Goal: Task Accomplishment & Management: Manage account settings

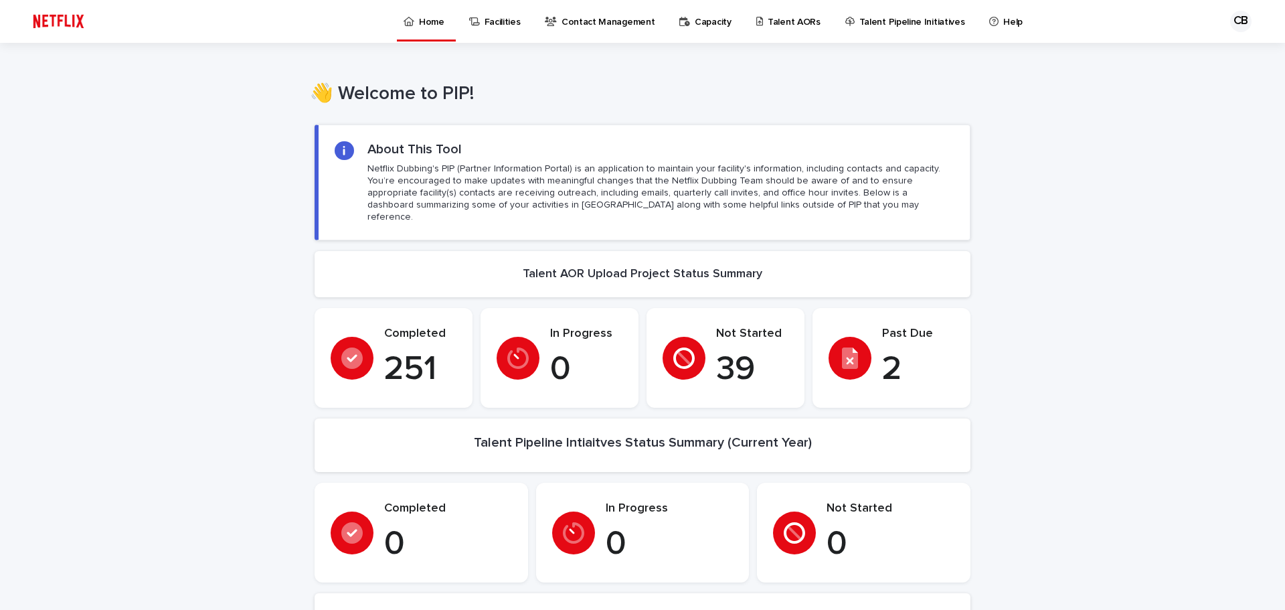
click at [507, 23] on p "Facilities" at bounding box center [503, 14] width 36 height 28
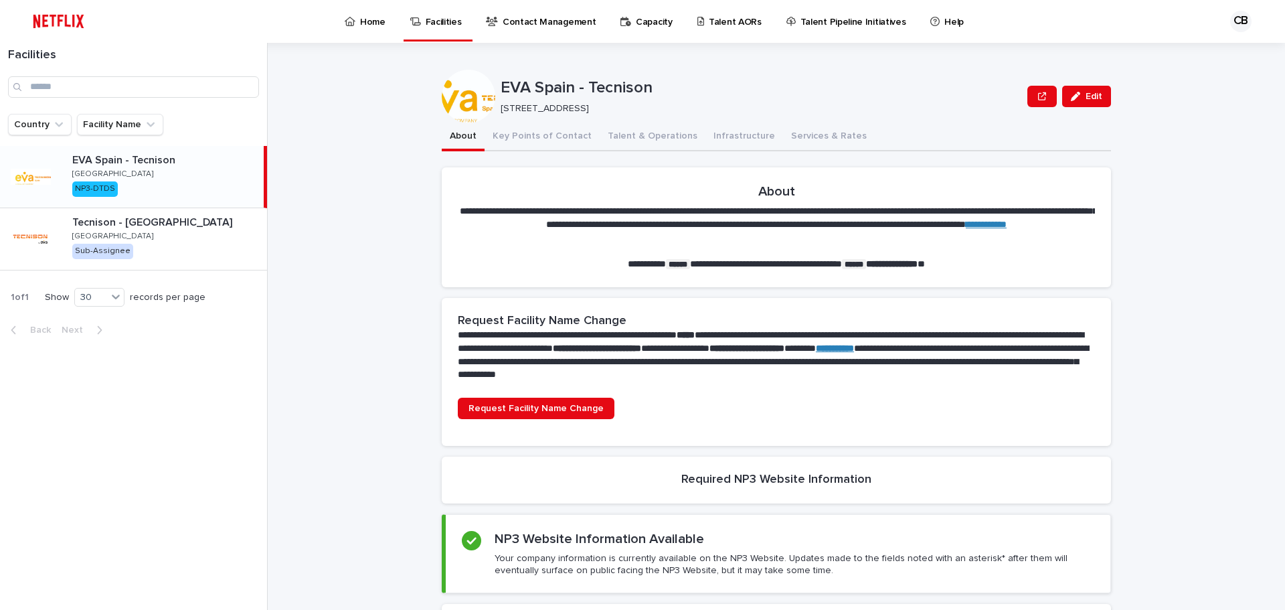
click at [532, 19] on p "Contact Management" at bounding box center [549, 14] width 93 height 28
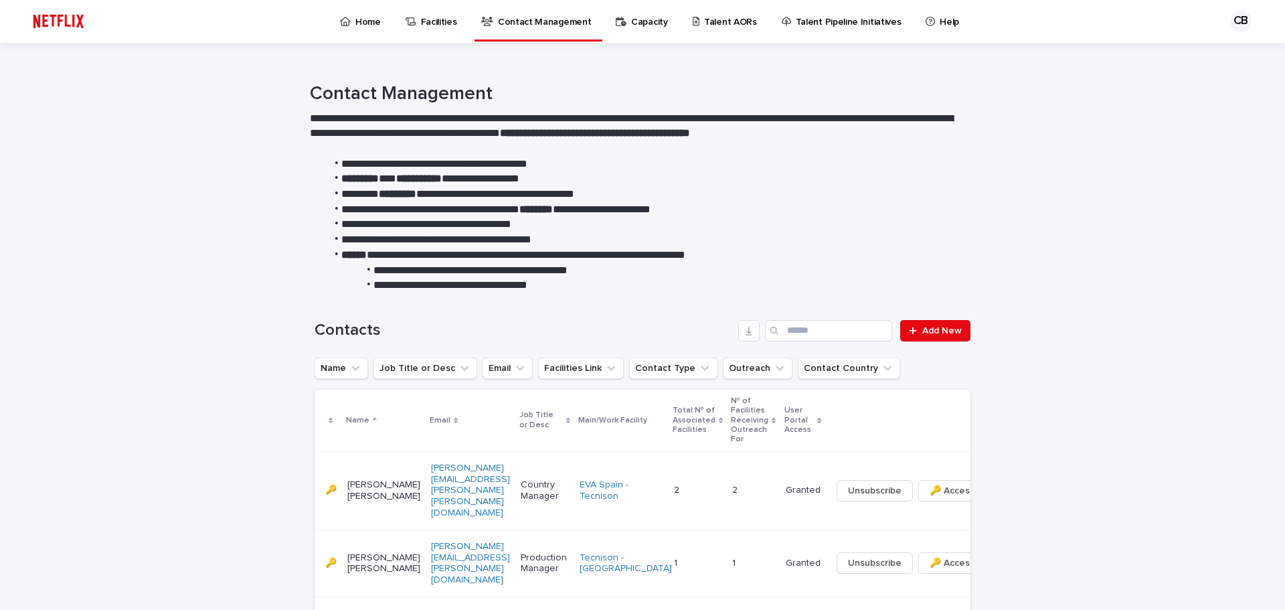
click at [433, 21] on p "Facilities" at bounding box center [439, 14] width 36 height 28
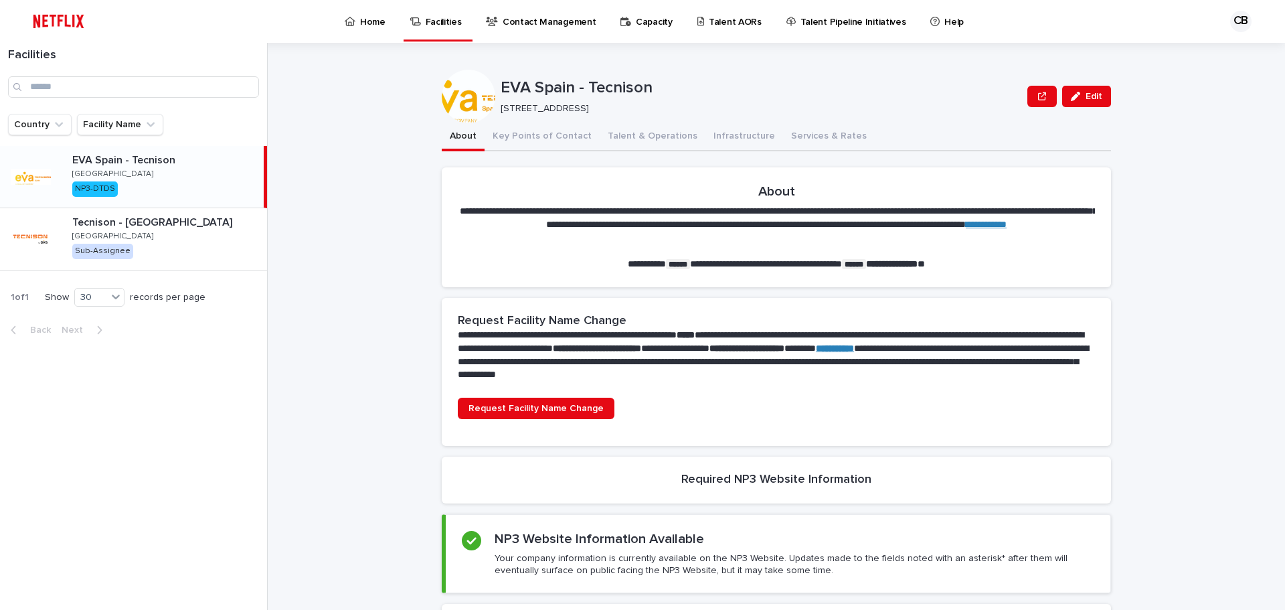
click at [184, 167] on div "EVA Spain - Tecnison [GEOGRAPHIC_DATA] NP3-DTDS" at bounding box center [163, 177] width 202 height 56
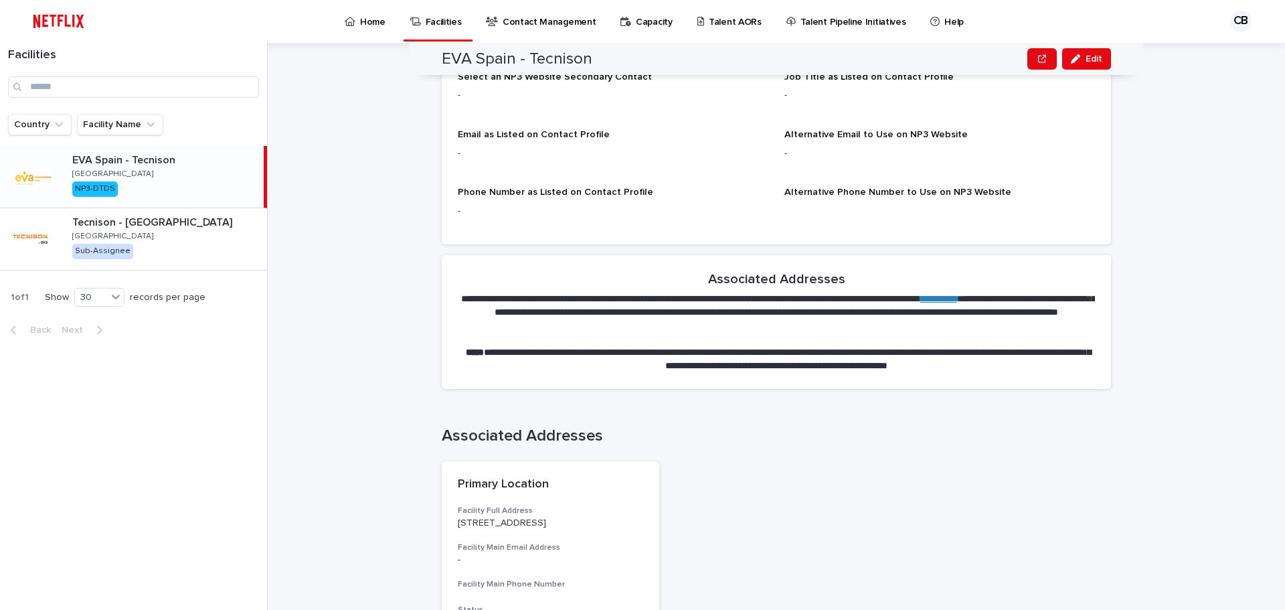
scroll to position [1230, 0]
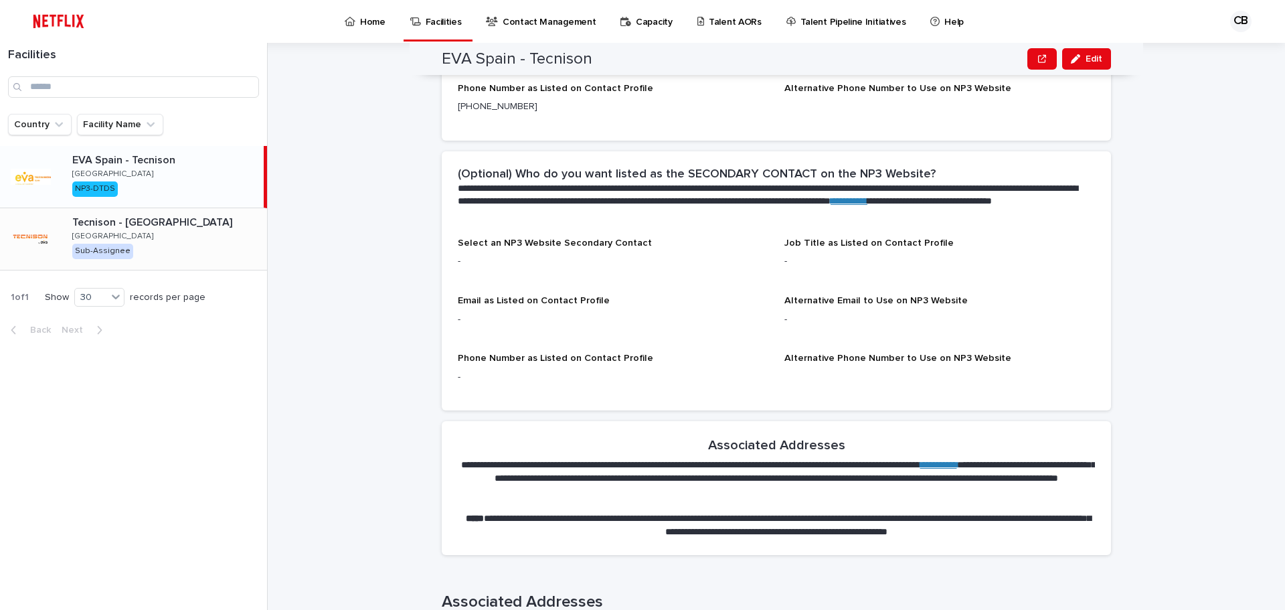
click at [135, 238] on div "Tecnison - [GEOGRAPHIC_DATA] [GEOGRAPHIC_DATA] Sub-Assignee" at bounding box center [165, 239] width 206 height 56
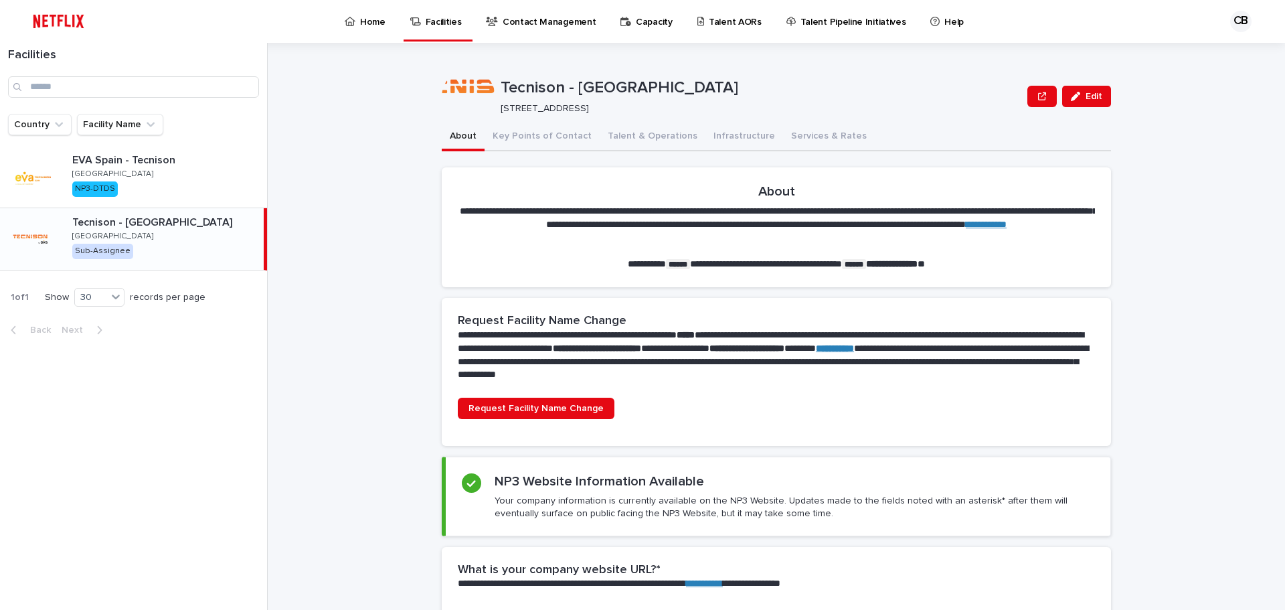
click at [364, 23] on p "Home" at bounding box center [372, 14] width 25 height 28
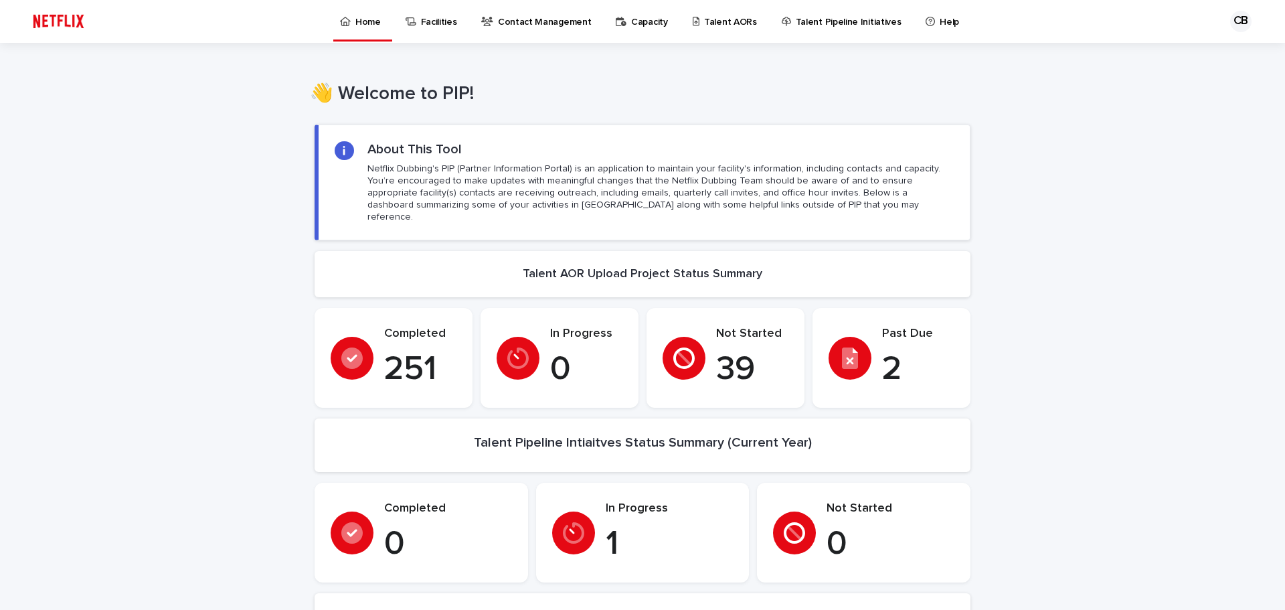
click at [546, 25] on p "Contact Management" at bounding box center [544, 14] width 93 height 28
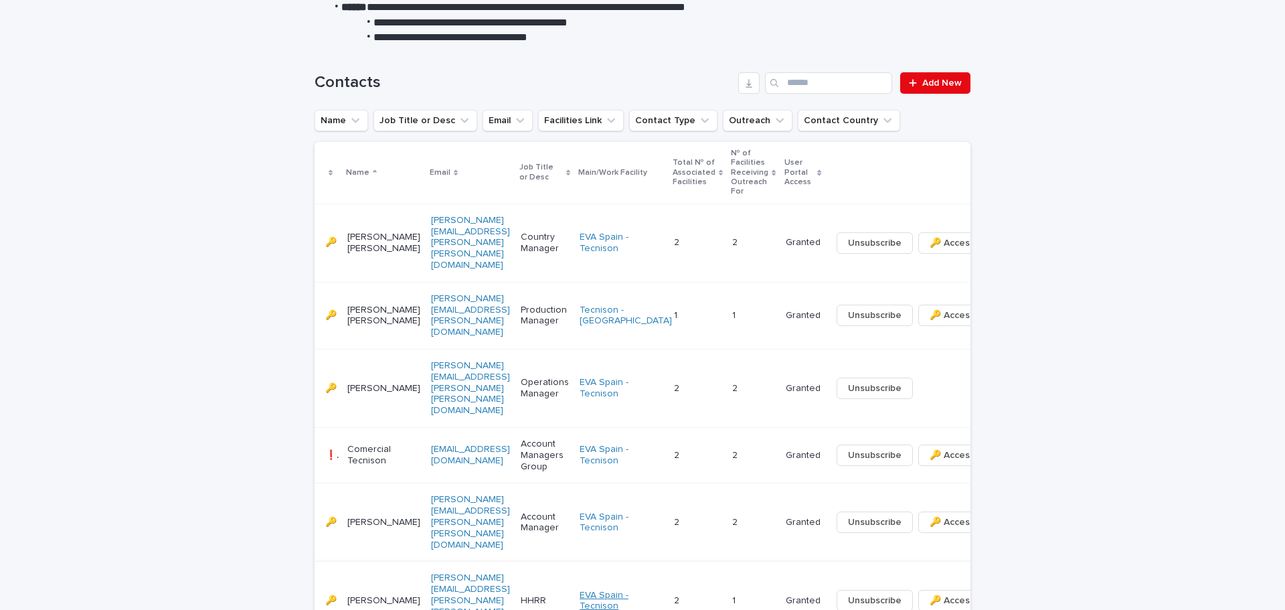
scroll to position [268, 0]
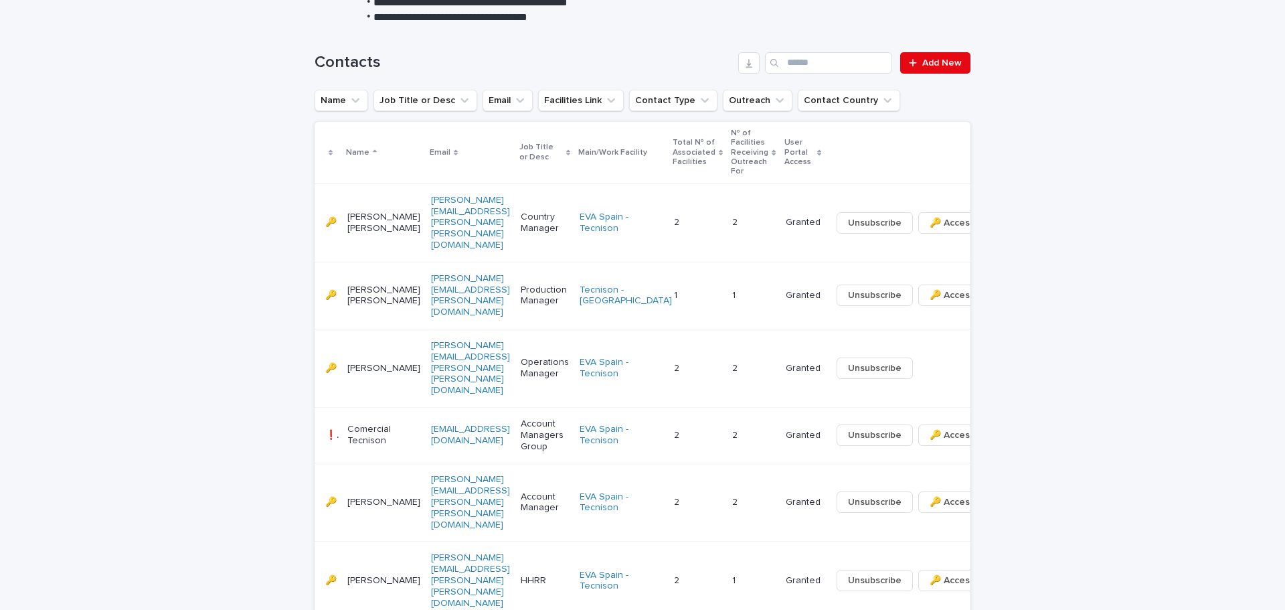
click at [936, 424] on div "Unsubscribe 🔑 Access ⤫ Delete" at bounding box center [920, 434] width 179 height 21
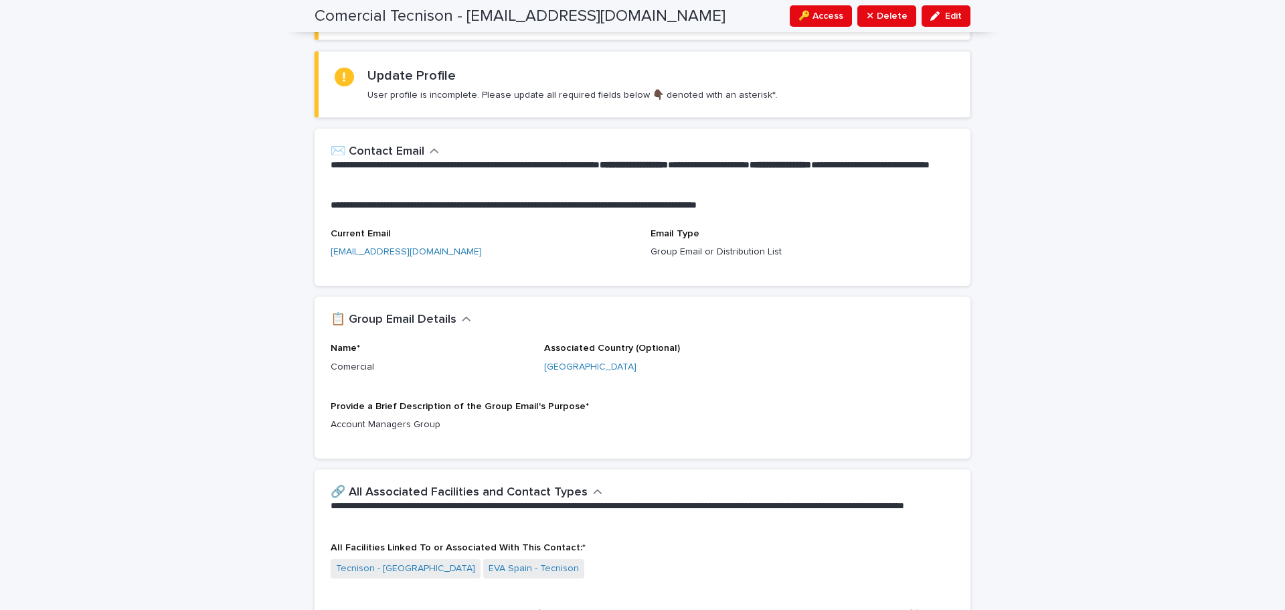
scroll to position [268, 0]
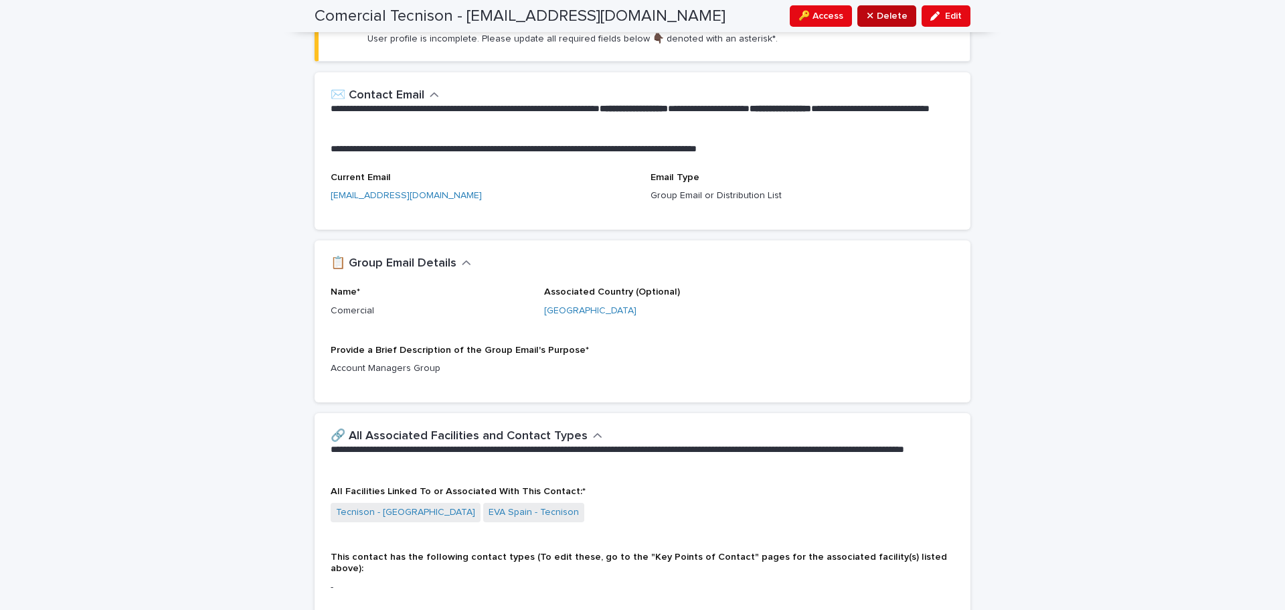
click at [877, 11] on span "⤫ Delete" at bounding box center [887, 15] width 42 height 13
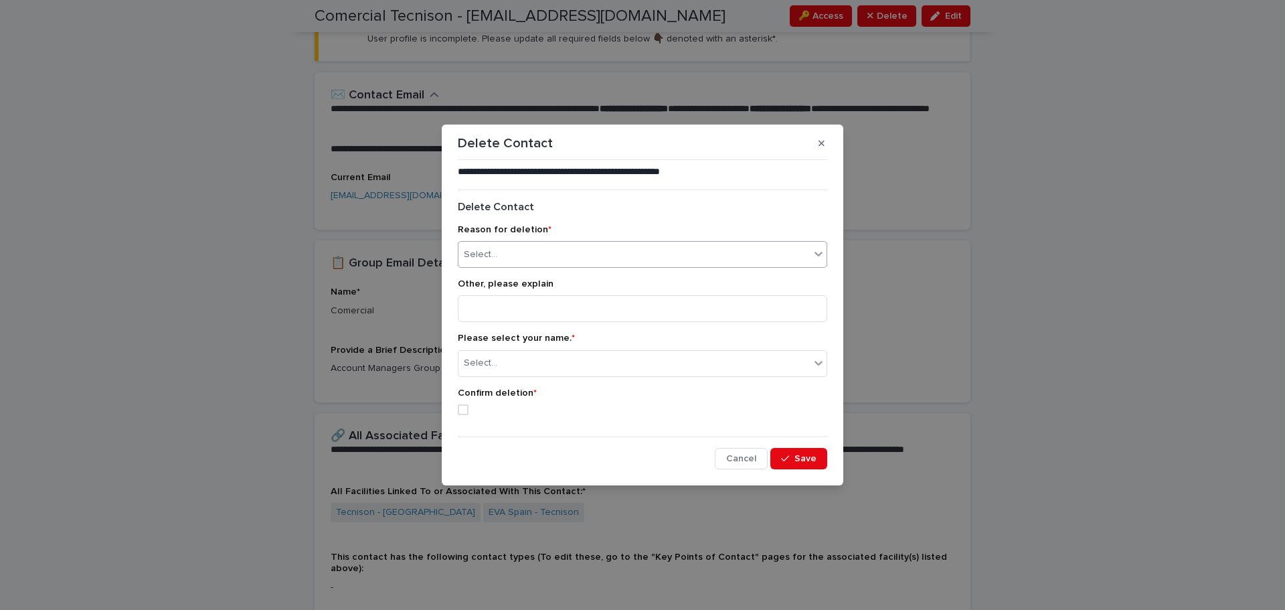
click at [821, 251] on icon at bounding box center [818, 253] width 13 height 13
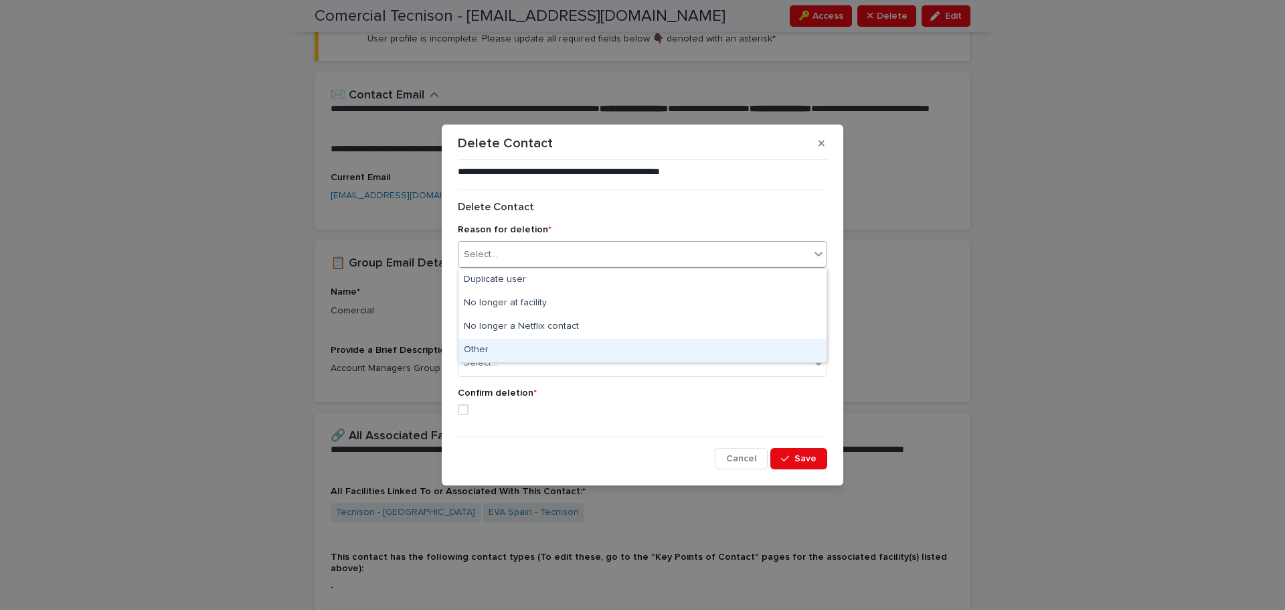
click at [481, 348] on div "Other" at bounding box center [643, 350] width 368 height 23
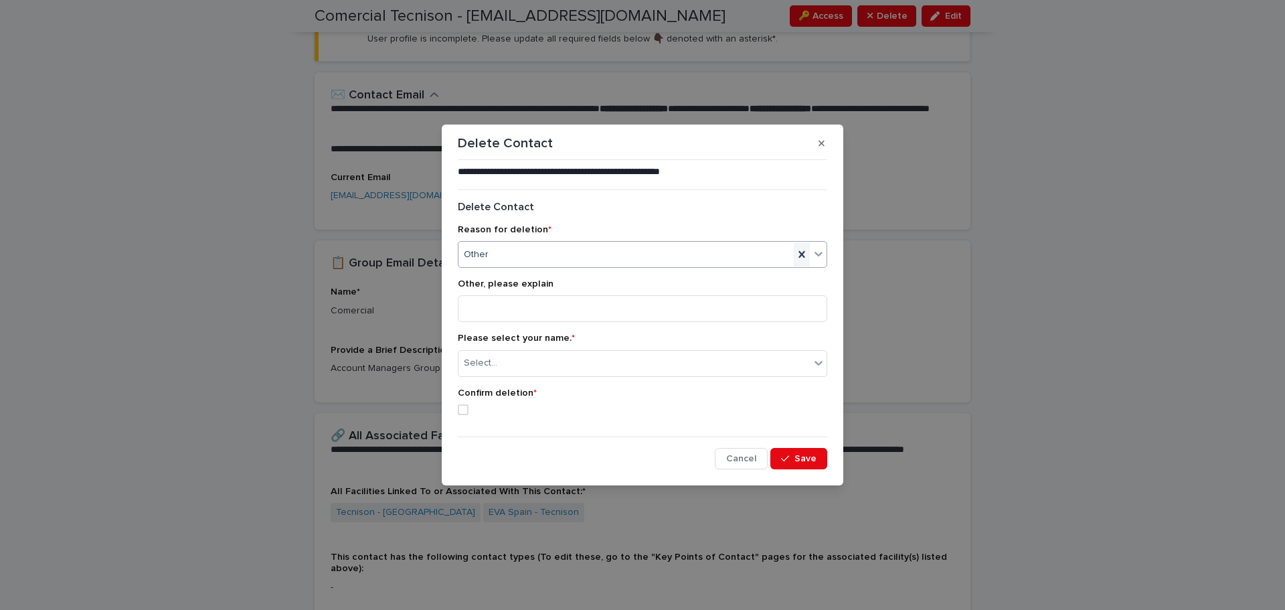
click at [803, 257] on icon at bounding box center [801, 254] width 13 height 13
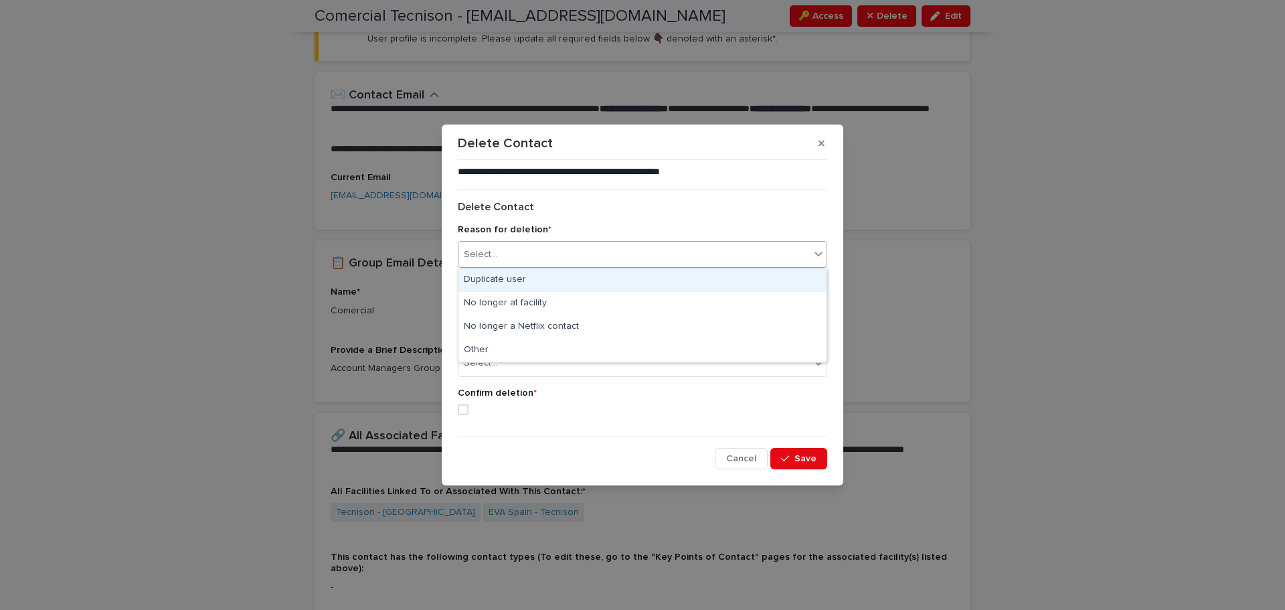
click at [820, 257] on icon at bounding box center [818, 253] width 13 height 13
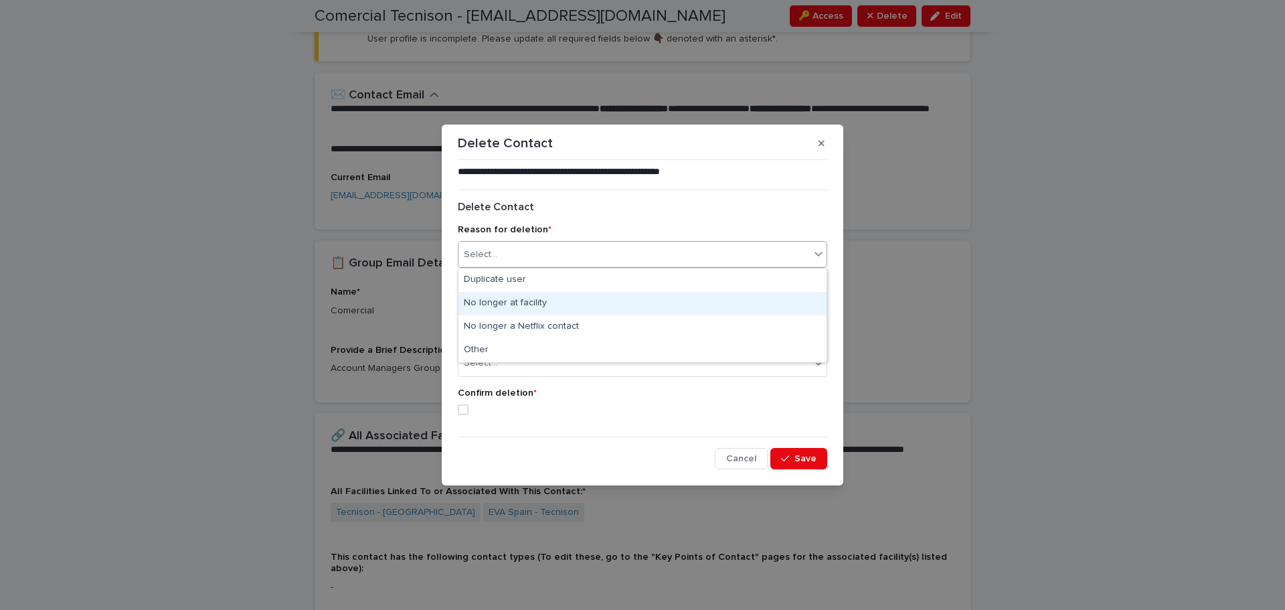
click at [532, 303] on div "No longer at facility" at bounding box center [643, 303] width 368 height 23
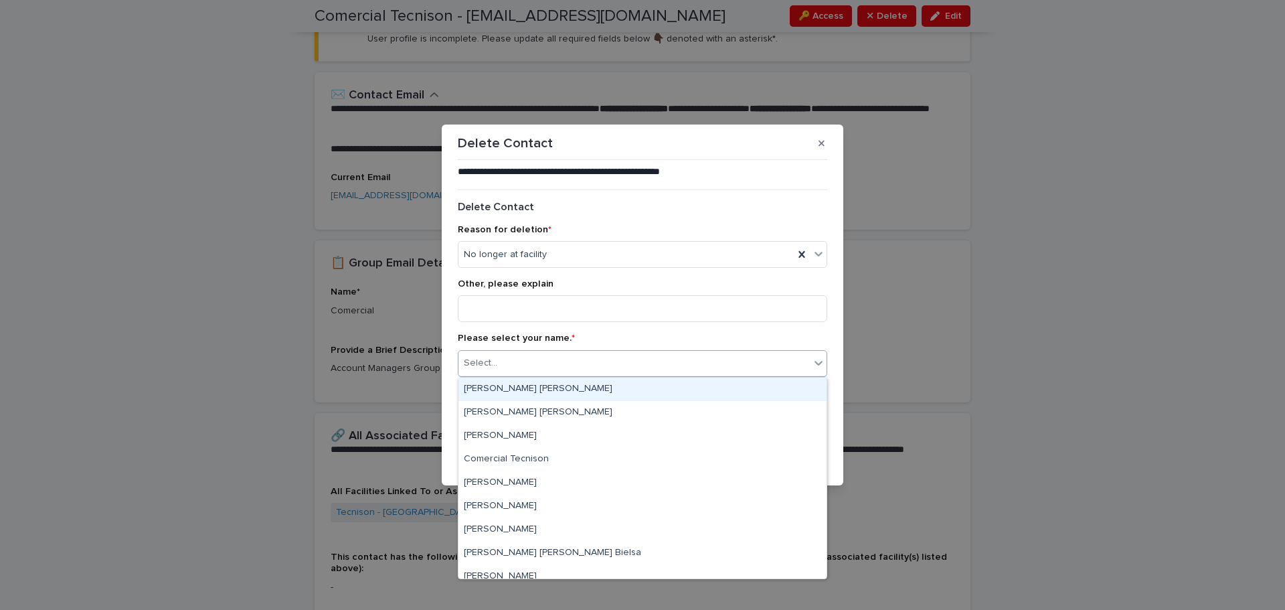
click at [815, 362] on icon at bounding box center [818, 362] width 13 height 13
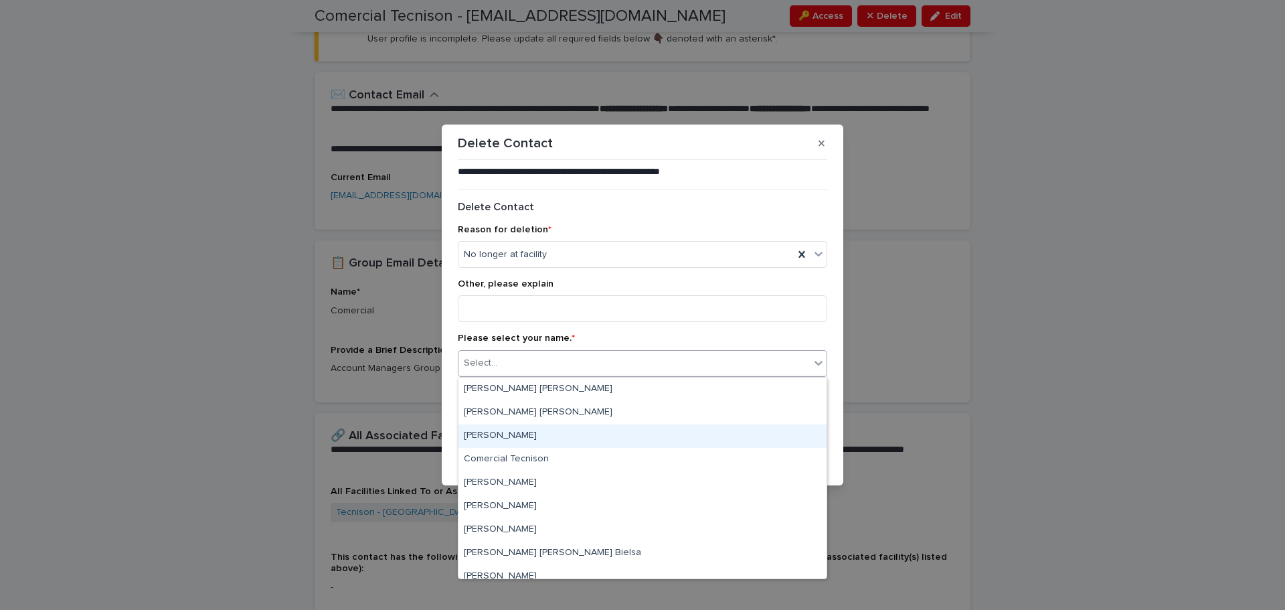
click at [517, 439] on div "[PERSON_NAME]" at bounding box center [643, 435] width 368 height 23
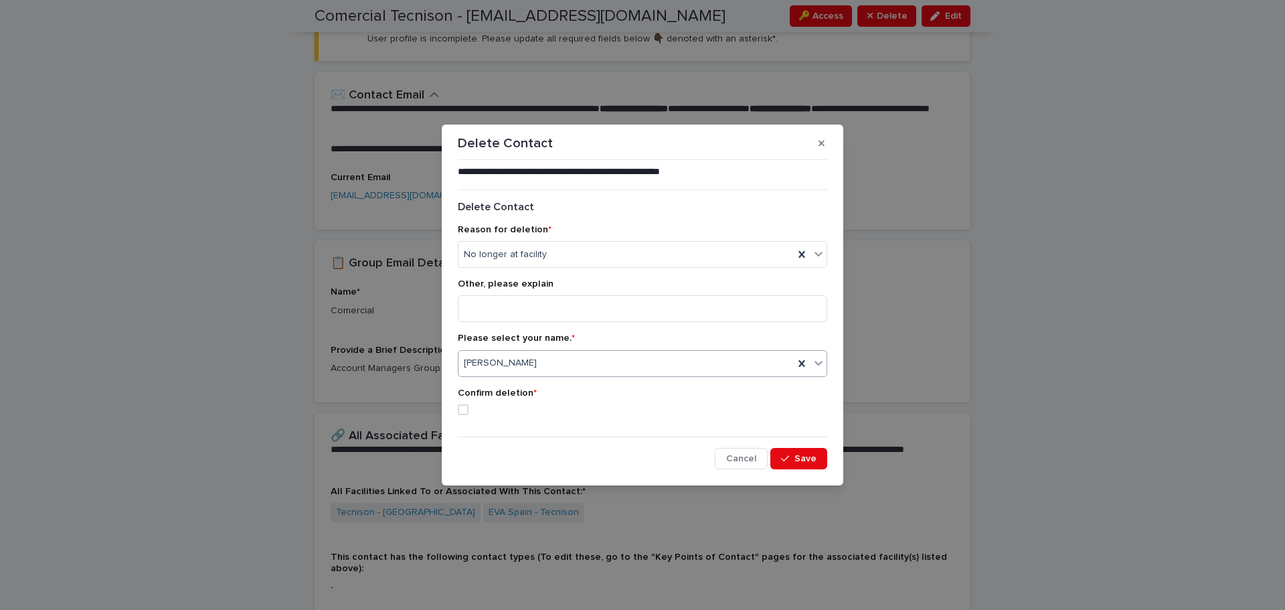
click at [817, 364] on icon at bounding box center [818, 362] width 13 height 13
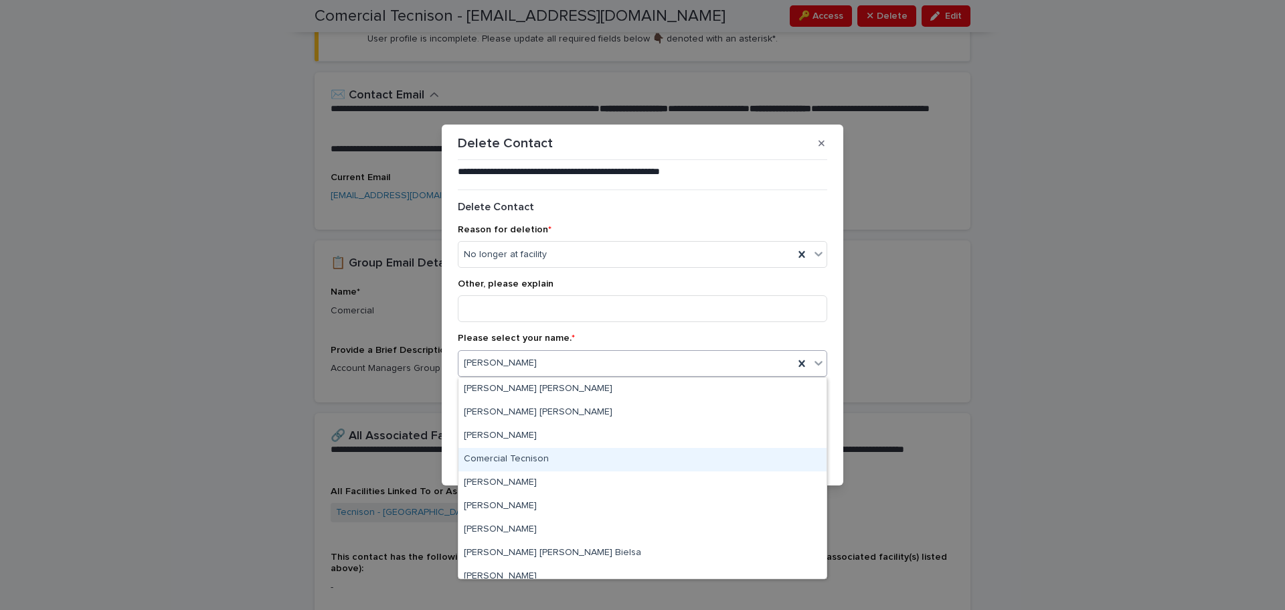
click at [536, 461] on div "Comercial Tecnison" at bounding box center [643, 459] width 368 height 23
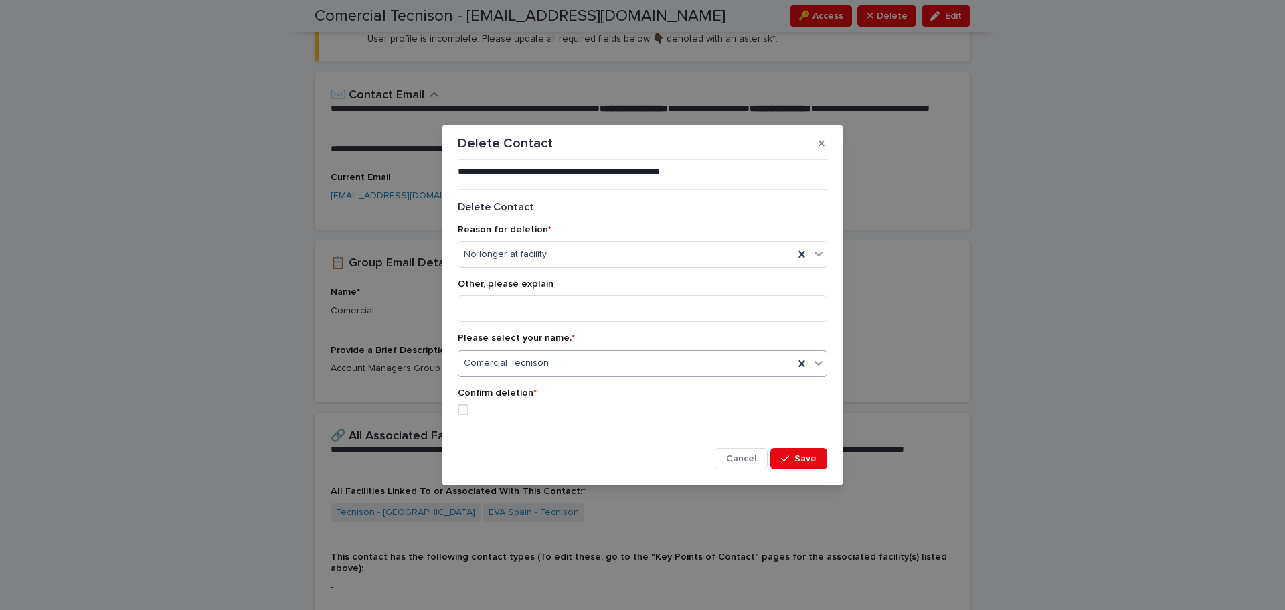
click at [464, 410] on span at bounding box center [463, 409] width 11 height 11
click at [825, 138] on button "button" at bounding box center [822, 143] width 22 height 21
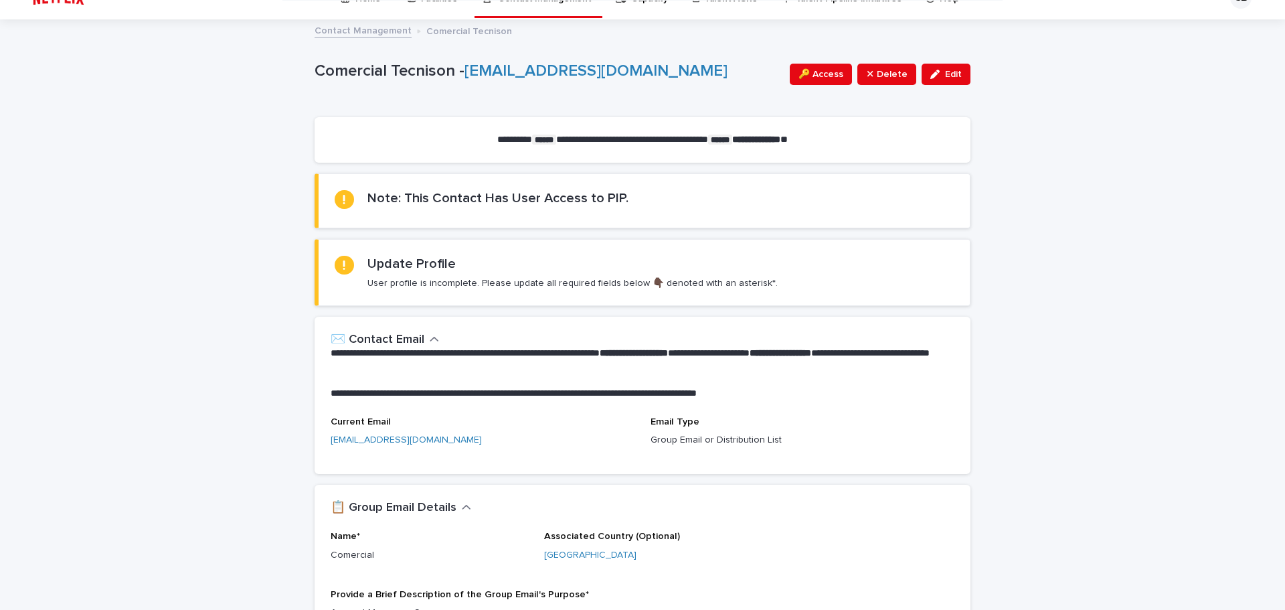
scroll to position [0, 0]
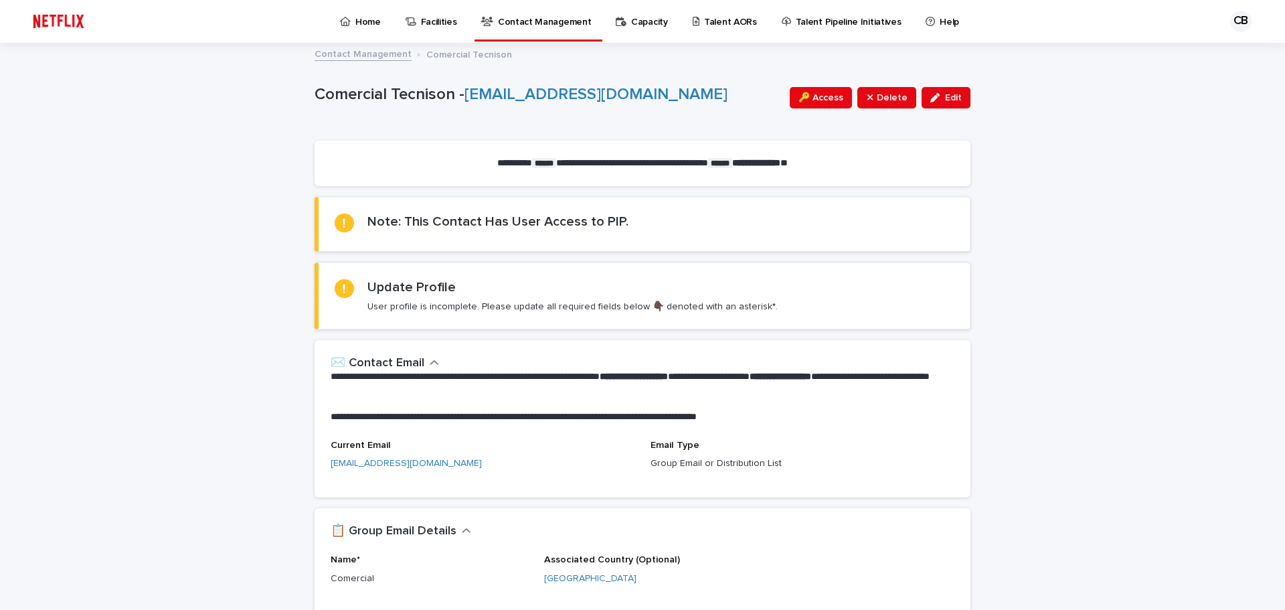
click at [554, 19] on p "Contact Management" at bounding box center [544, 14] width 93 height 28
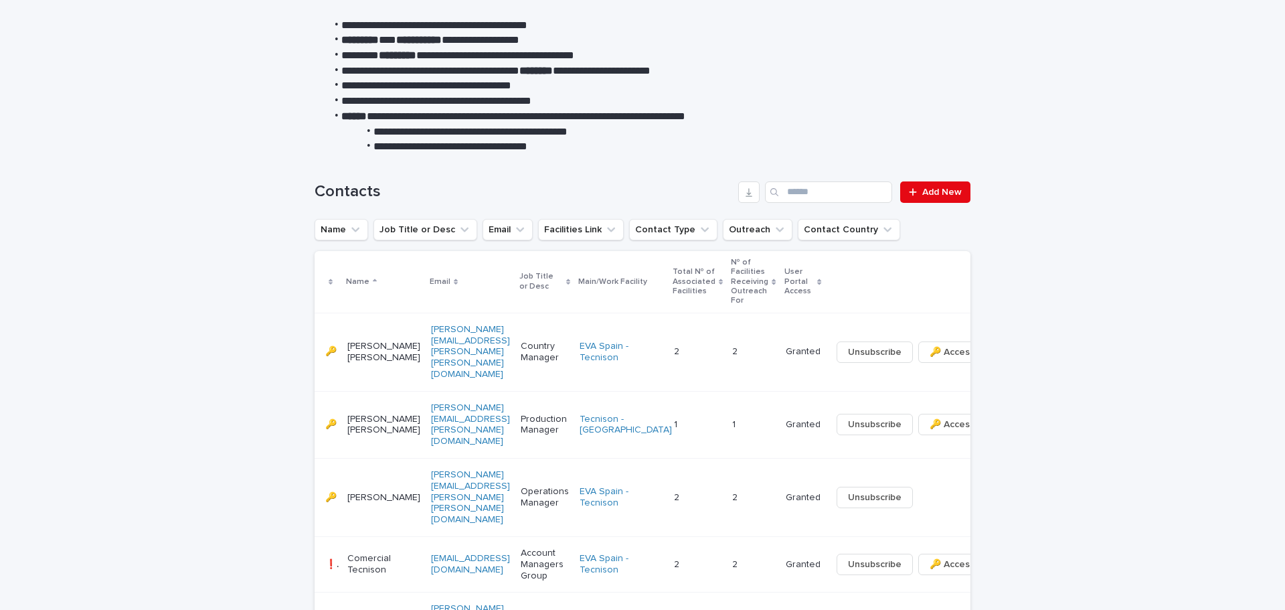
scroll to position [335, 0]
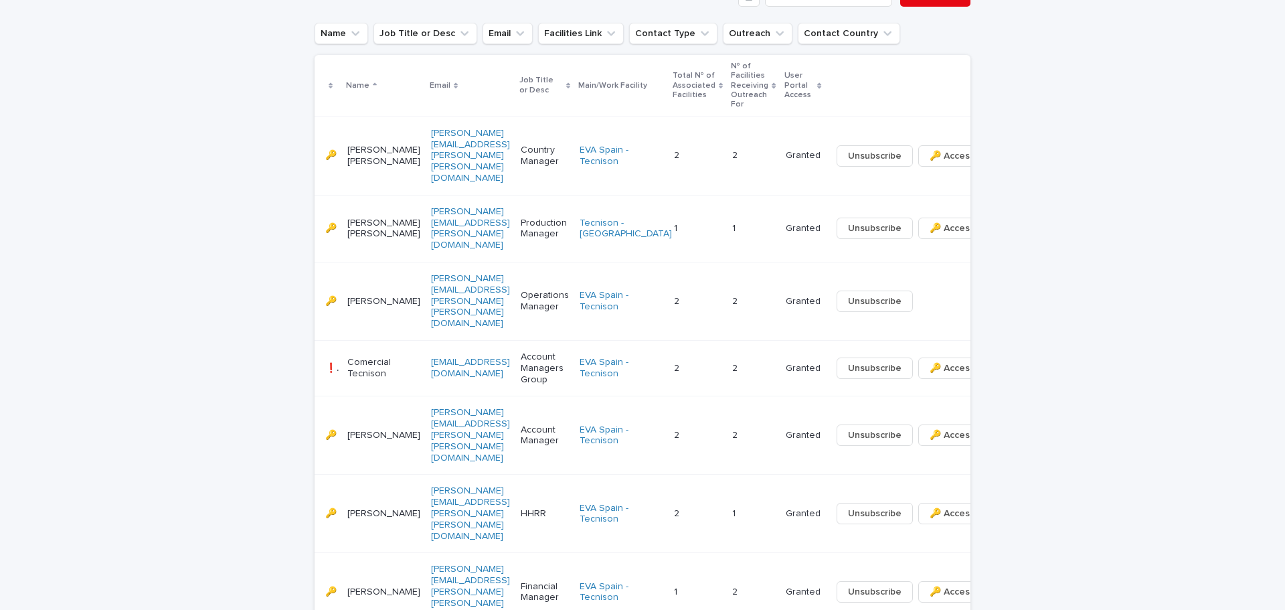
click at [362, 357] on p "Comercial Tecnison" at bounding box center [383, 368] width 73 height 23
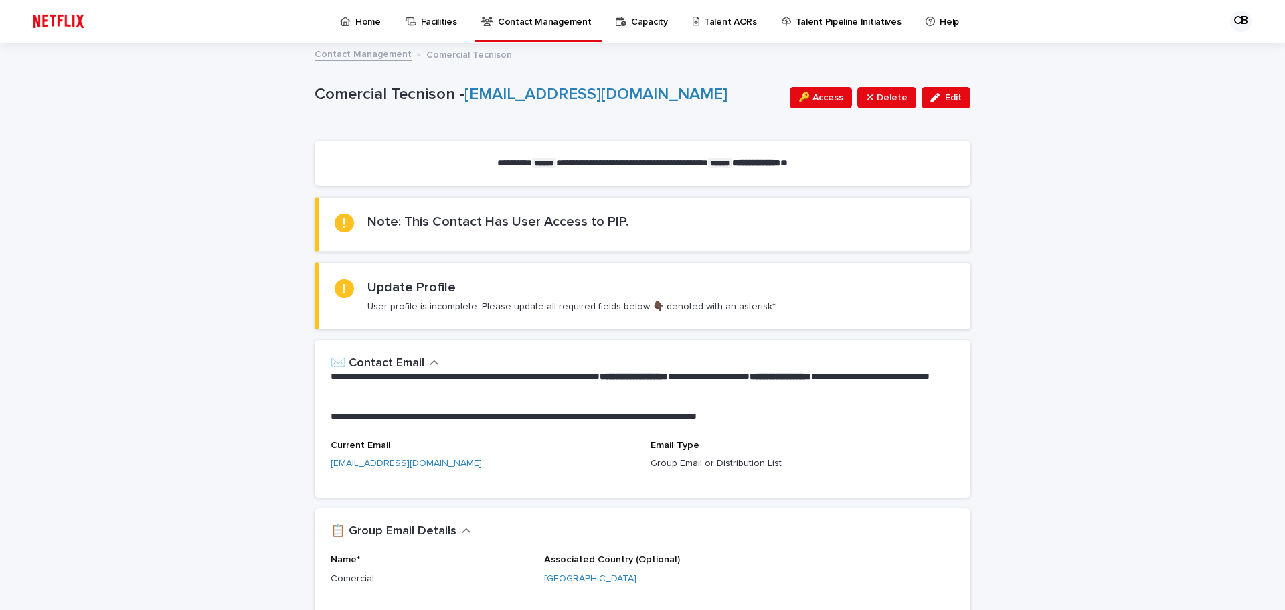
click at [532, 23] on p "Contact Management" at bounding box center [544, 14] width 93 height 28
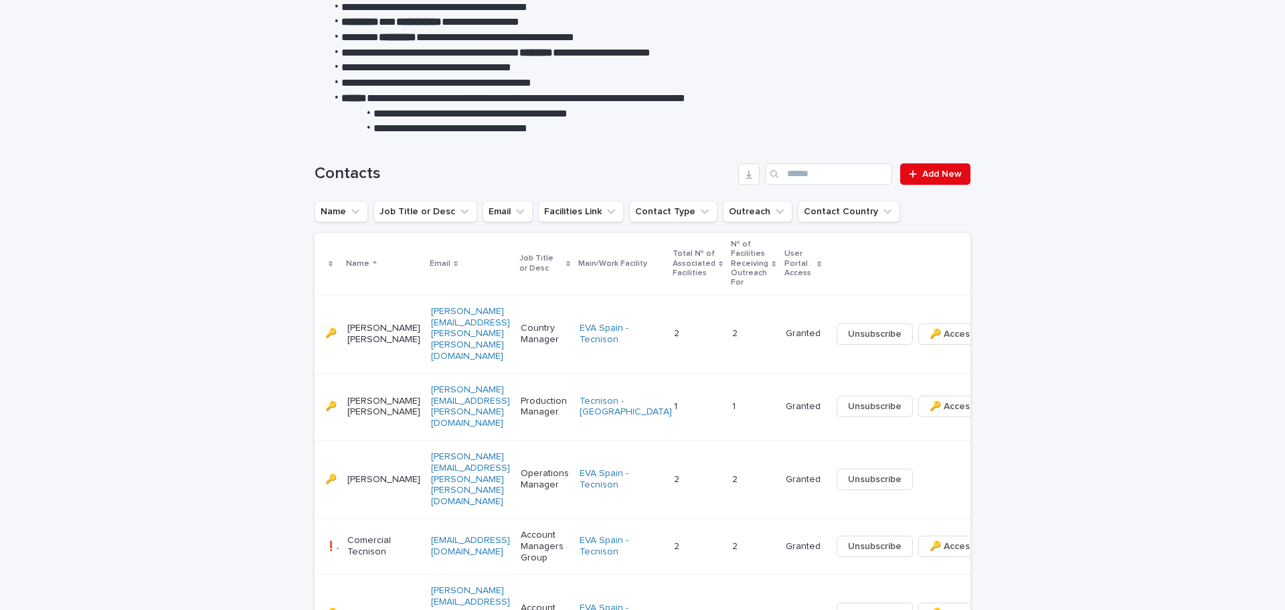
scroll to position [279, 0]
